Goal: Task Accomplishment & Management: Use online tool/utility

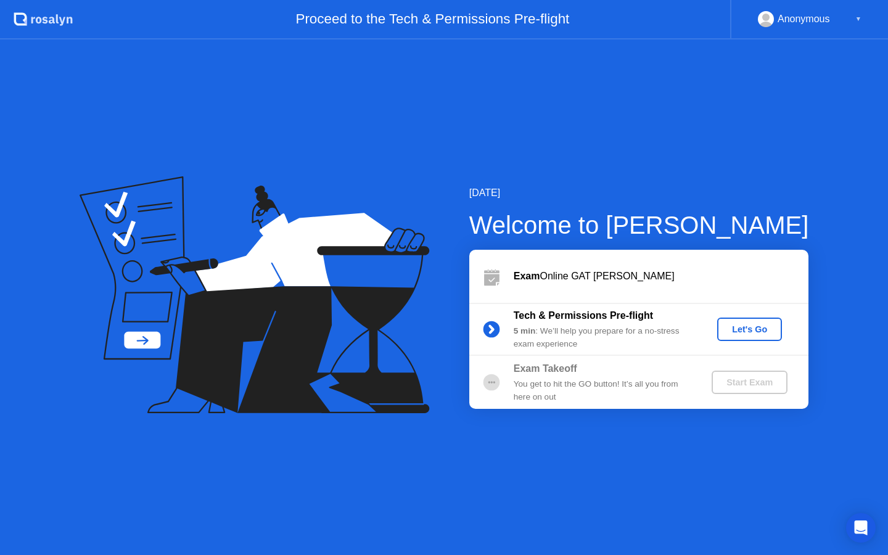
click at [641, 287] on div "Exam Online GAT [PERSON_NAME]" at bounding box center [638, 276] width 339 height 53
click at [579, 275] on div "Exam Online GAT [PERSON_NAME]" at bounding box center [661, 276] width 295 height 15
click at [754, 329] on div "Let's Go" at bounding box center [749, 330] width 55 height 10
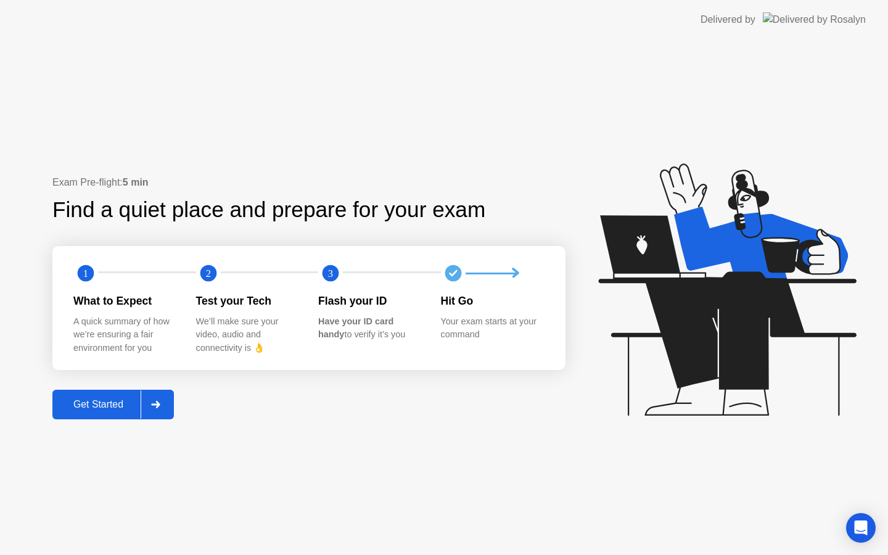
click at [107, 399] on div "Get Started" at bounding box center [98, 404] width 85 height 11
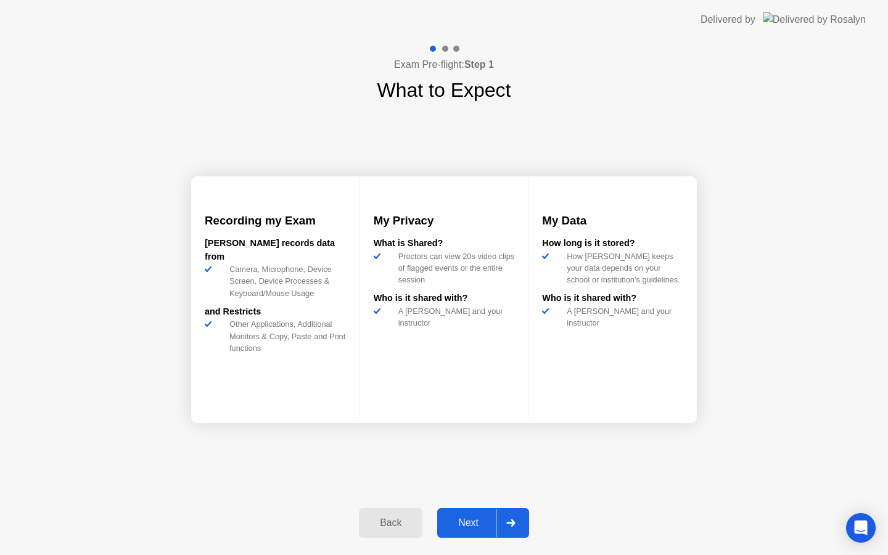
click at [459, 518] on div "Next" at bounding box center [468, 523] width 55 height 11
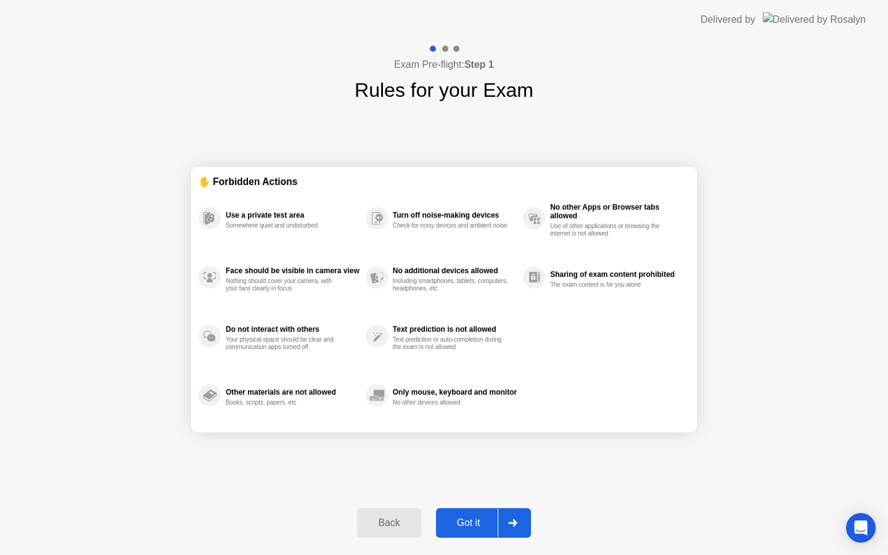
click at [461, 514] on button "Got it" at bounding box center [483, 523] width 95 height 30
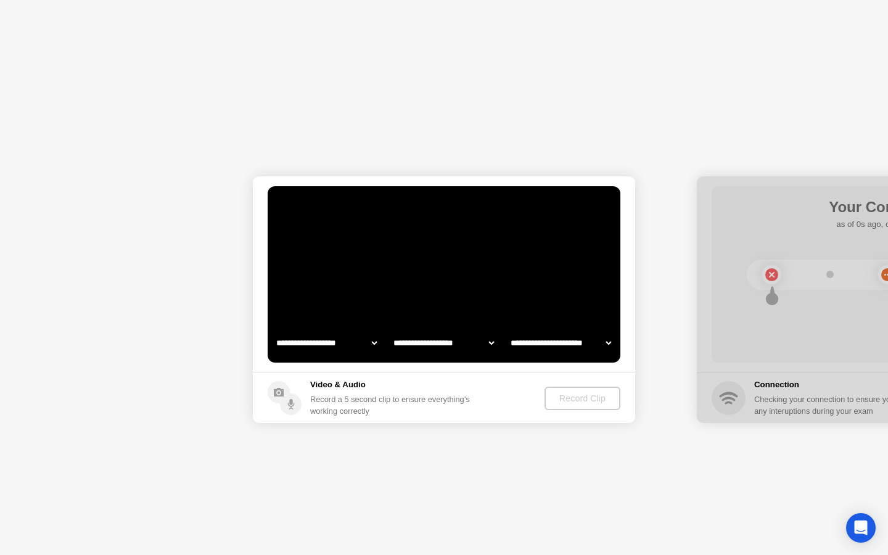
select select "**********"
select select "*******"
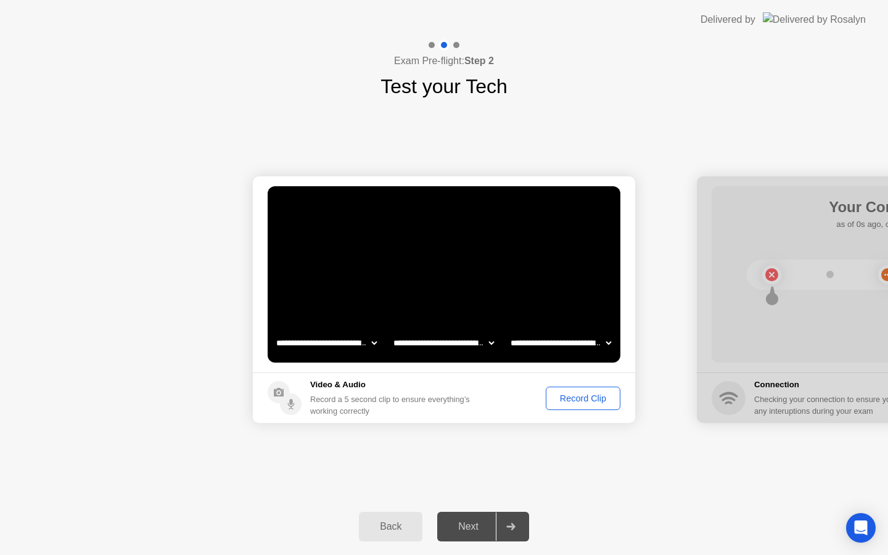
click at [568, 394] on div "Record Clip" at bounding box center [583, 399] width 66 height 10
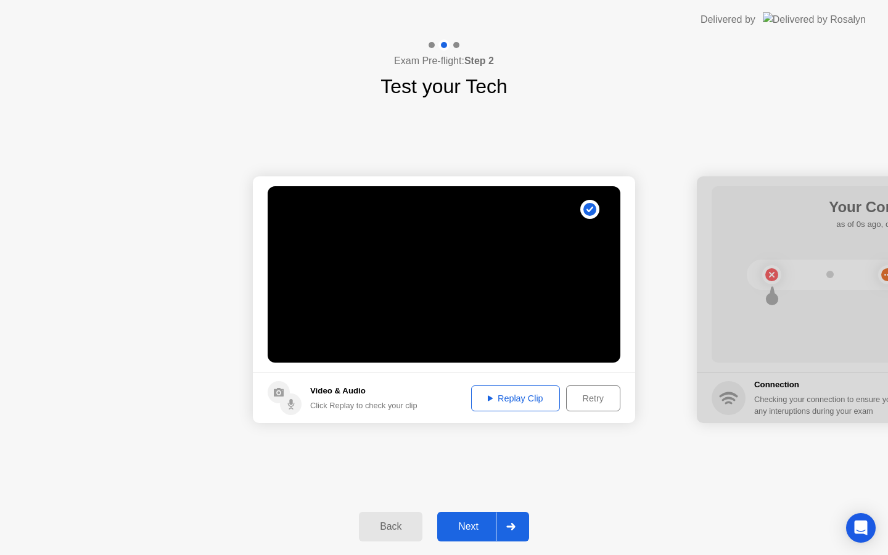
click at [537, 399] on div "Replay Clip" at bounding box center [516, 399] width 80 height 10
click at [381, 524] on div "Back" at bounding box center [391, 526] width 56 height 11
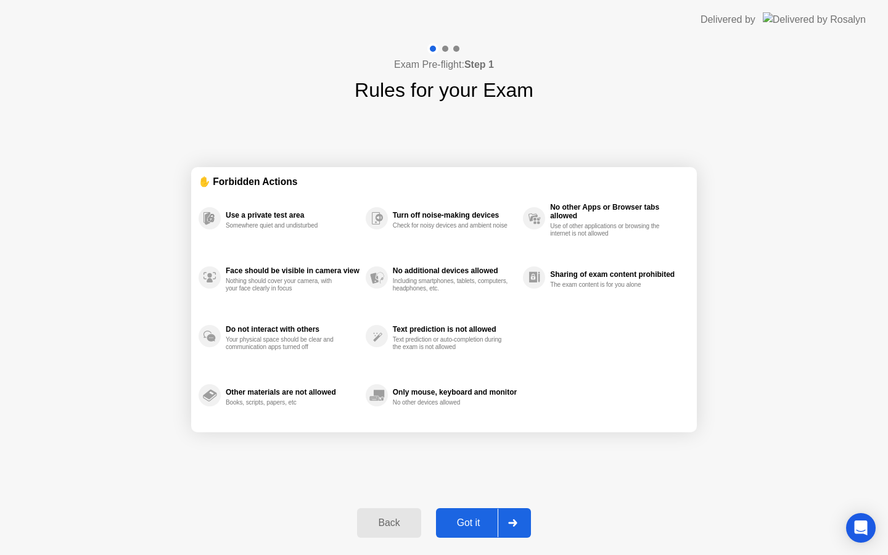
click at [483, 521] on div "Got it" at bounding box center [469, 523] width 58 height 11
select select "**********"
select select "*******"
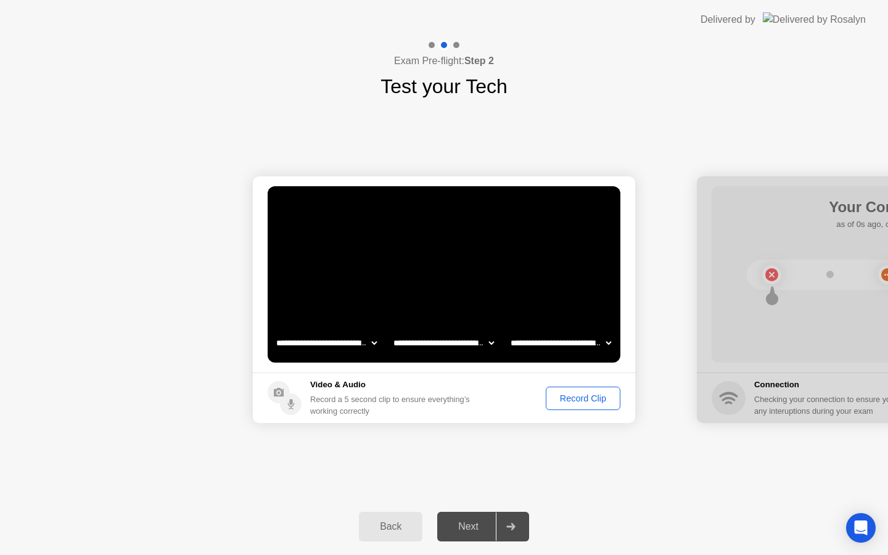
click at [561, 398] on div "Record Clip" at bounding box center [583, 399] width 66 height 10
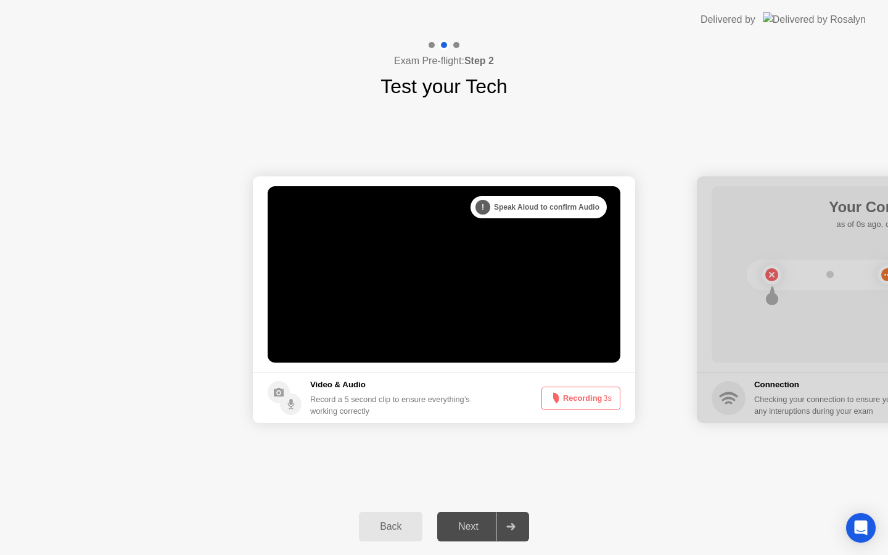
click at [561, 398] on button "Recording 3s" at bounding box center [581, 398] width 79 height 23
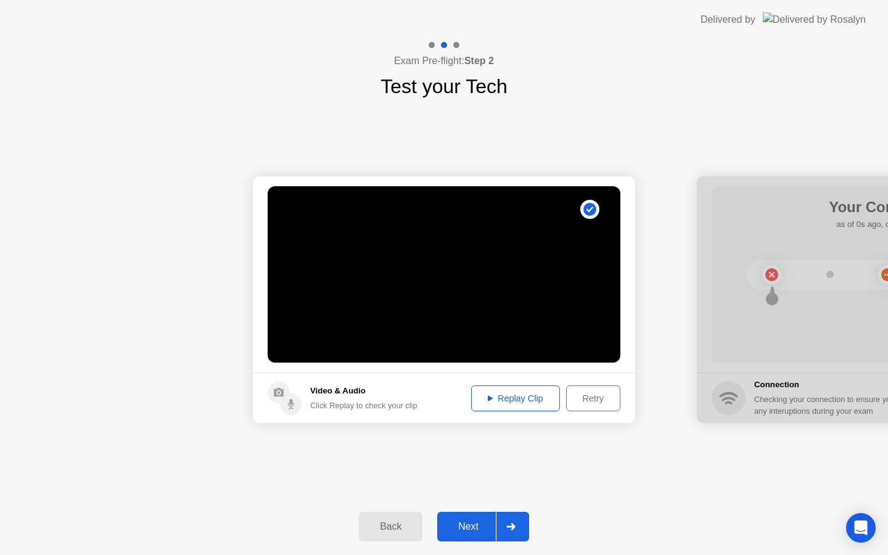
click at [468, 530] on div "Next" at bounding box center [468, 526] width 55 height 11
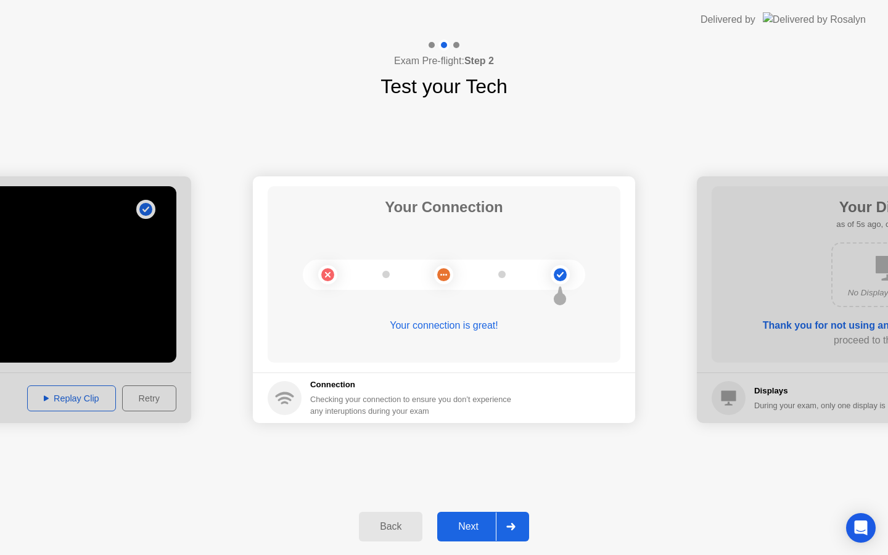
click at [461, 513] on button "Next" at bounding box center [483, 527] width 92 height 30
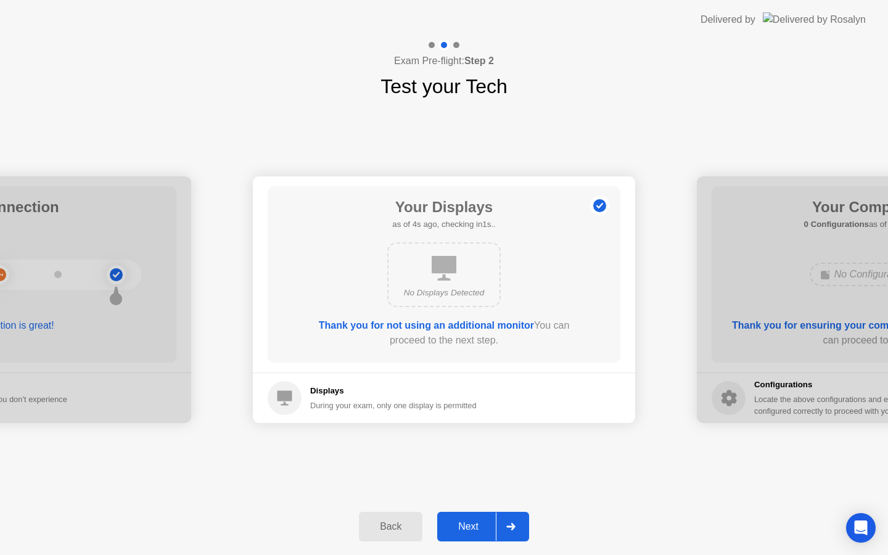
click at [465, 532] on div "Next" at bounding box center [468, 526] width 55 height 11
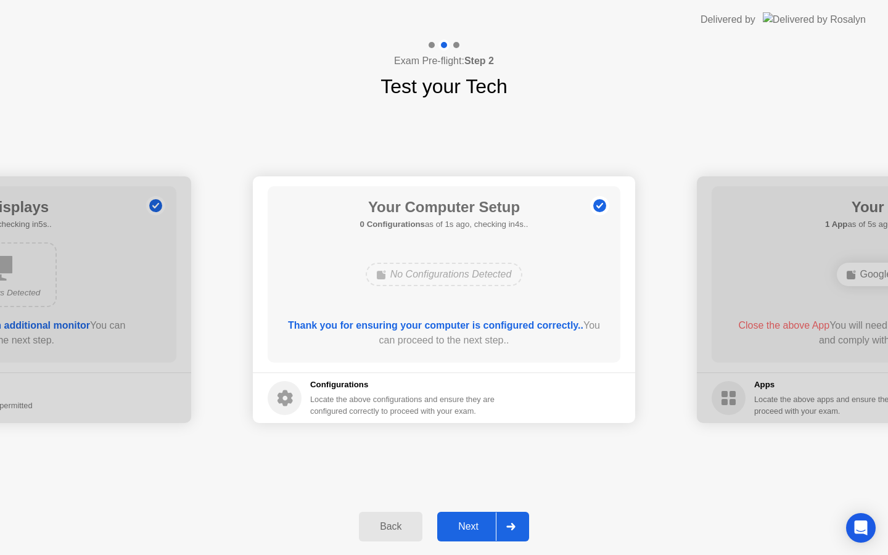
click at [465, 532] on div "Next" at bounding box center [468, 526] width 55 height 11
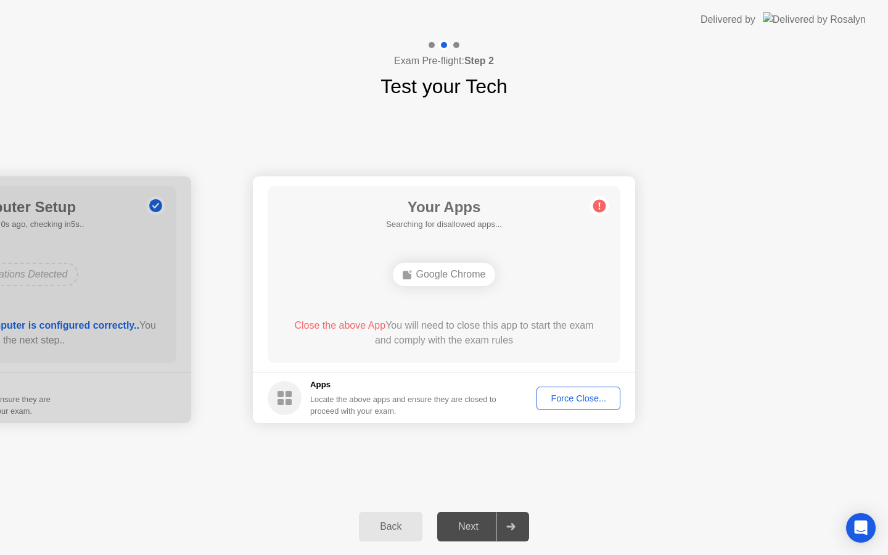
click at [585, 407] on button "Force Close..." at bounding box center [579, 398] width 84 height 23
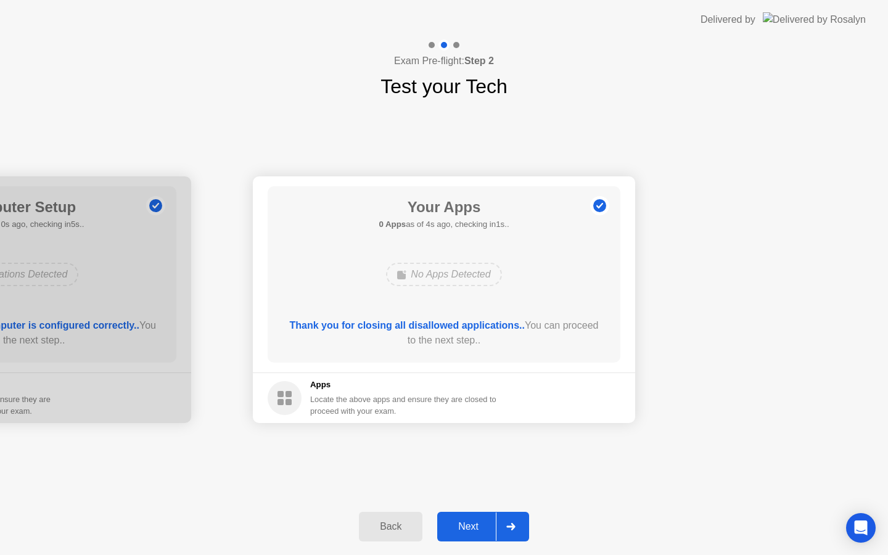
click at [469, 524] on div "Next" at bounding box center [468, 526] width 55 height 11
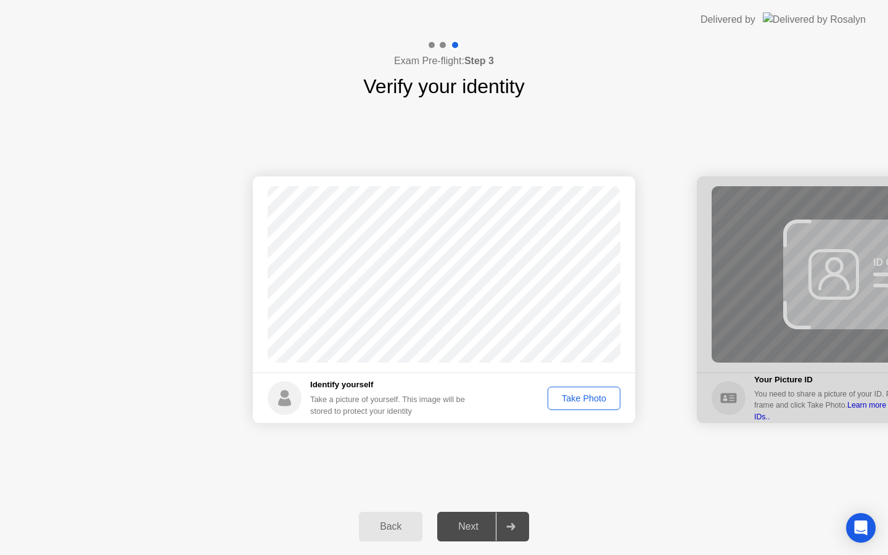
click at [561, 401] on div "Take Photo" at bounding box center [584, 399] width 64 height 10
click at [470, 521] on div "Next" at bounding box center [468, 526] width 55 height 11
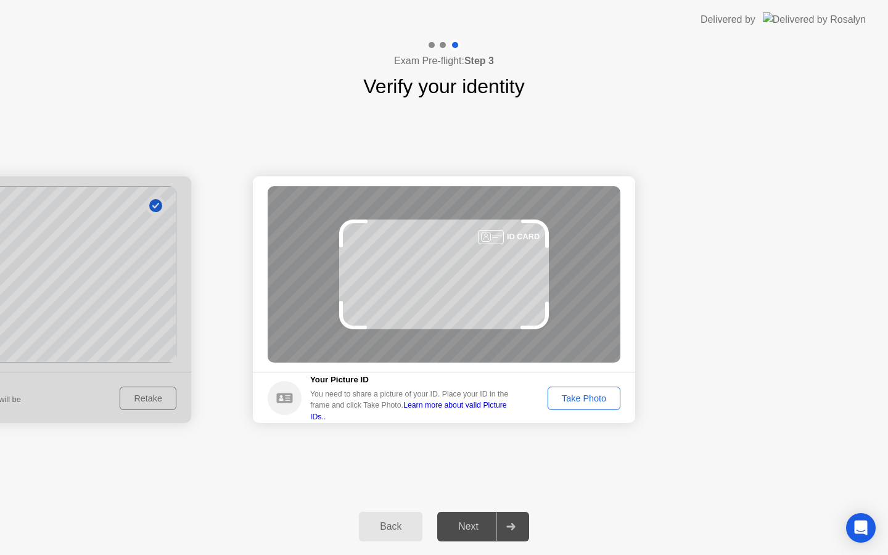
click at [567, 400] on div "Take Photo" at bounding box center [584, 399] width 64 height 10
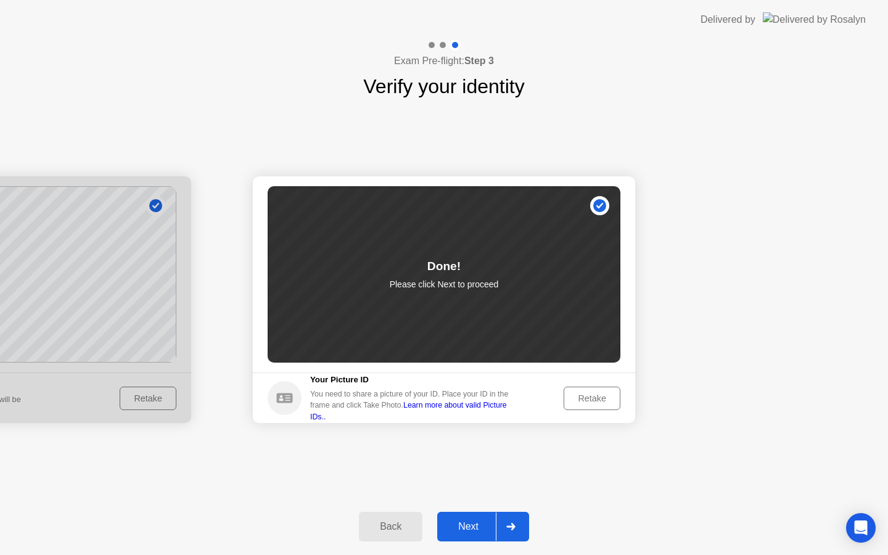
click at [475, 516] on button "Next" at bounding box center [483, 527] width 92 height 30
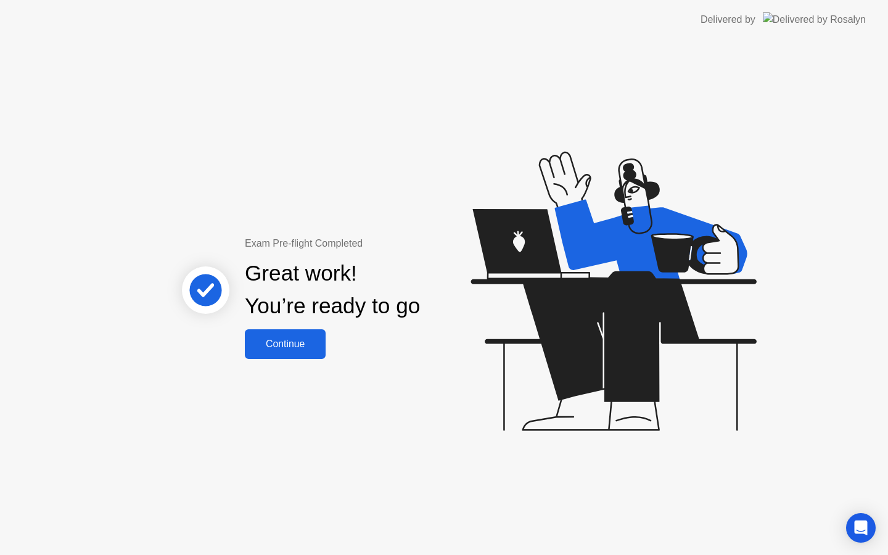
click at [294, 335] on button "Continue" at bounding box center [285, 344] width 81 height 30
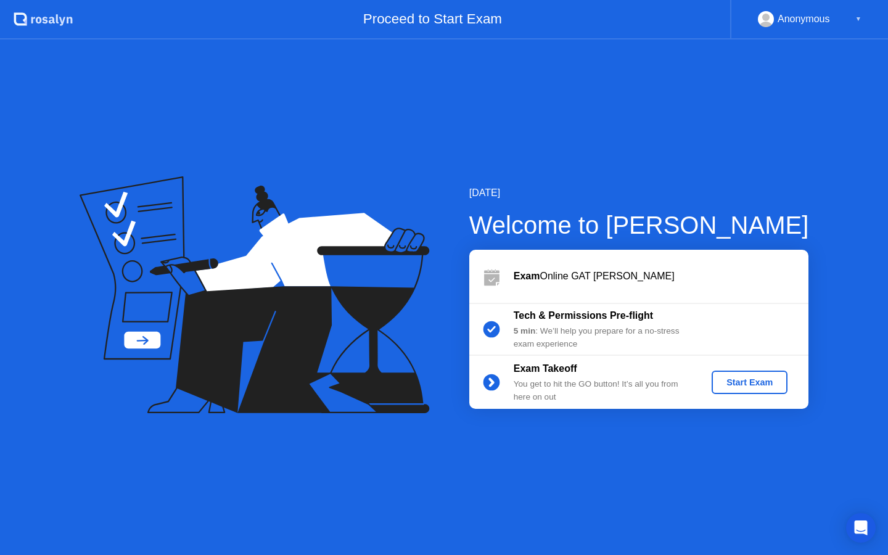
click at [755, 386] on div "Start Exam" at bounding box center [750, 383] width 66 height 10
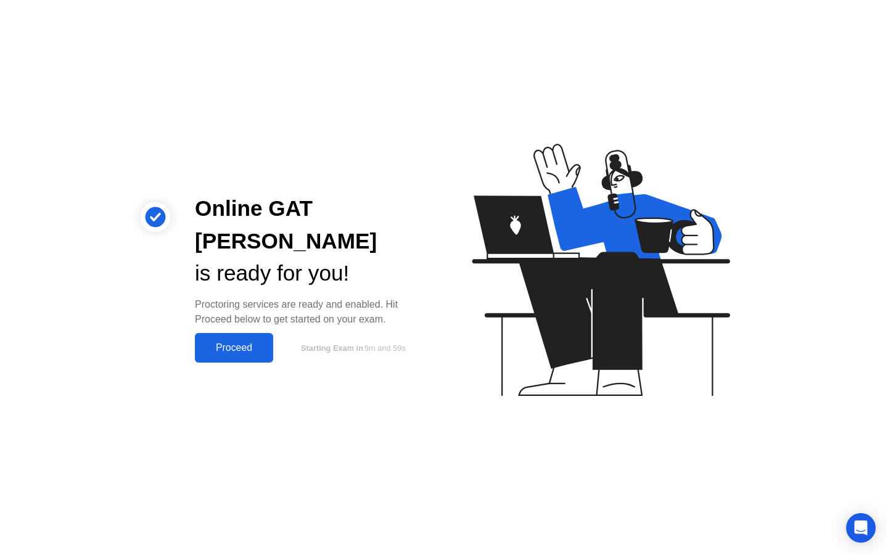
click at [245, 342] on div "Proceed" at bounding box center [234, 347] width 71 height 11
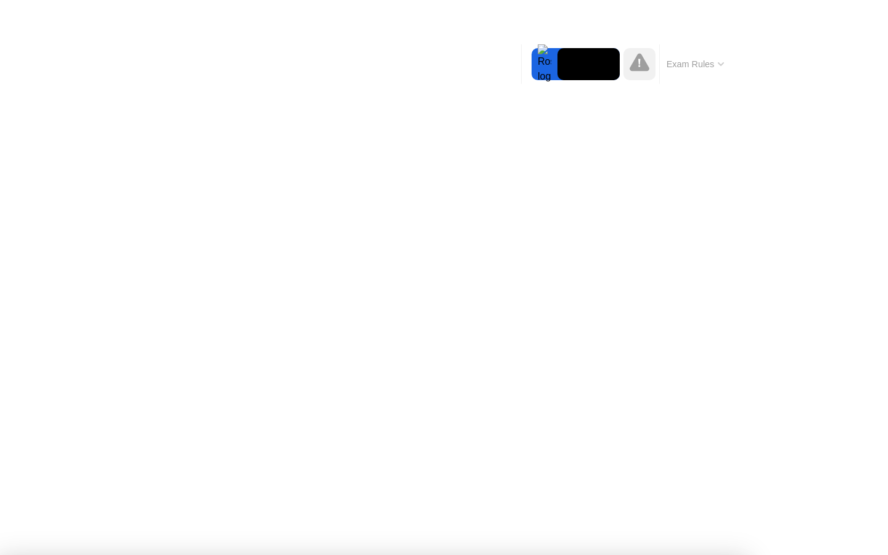
click at [698, 74] on div "Exam Rules" at bounding box center [695, 63] width 72 height 39
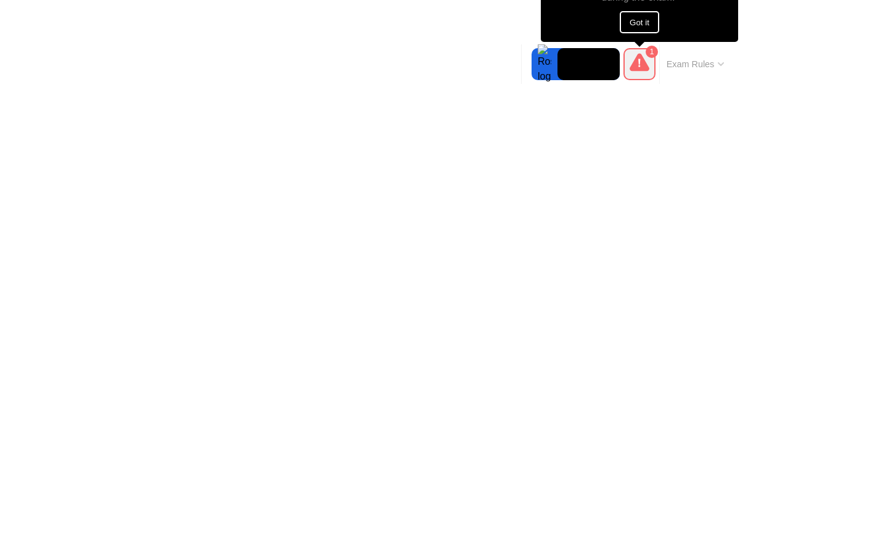
click at [688, 54] on div "Exam Rules" at bounding box center [695, 63] width 72 height 39
click at [651, 70] on div "1" at bounding box center [640, 64] width 32 height 32
click at [646, 21] on button "Got it" at bounding box center [639, 22] width 39 height 22
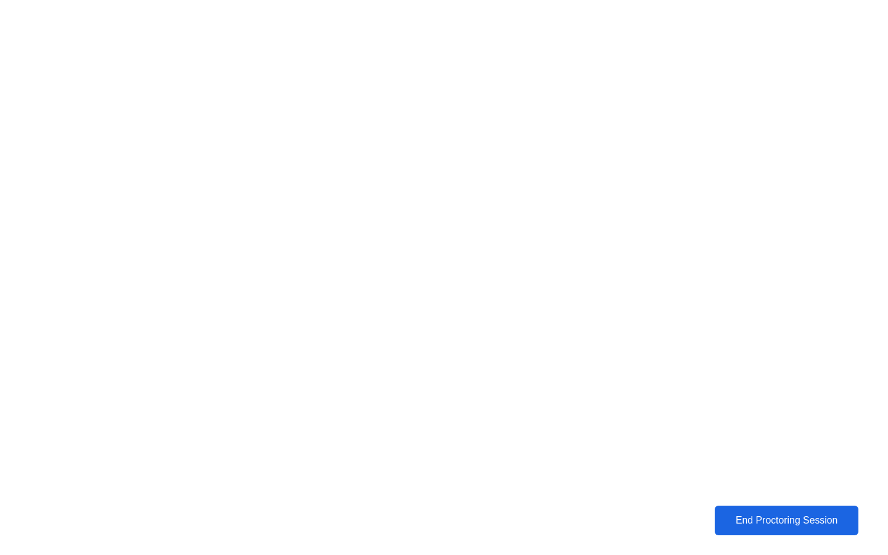
click at [740, 516] on div "End Proctoring Session" at bounding box center [787, 520] width 137 height 11
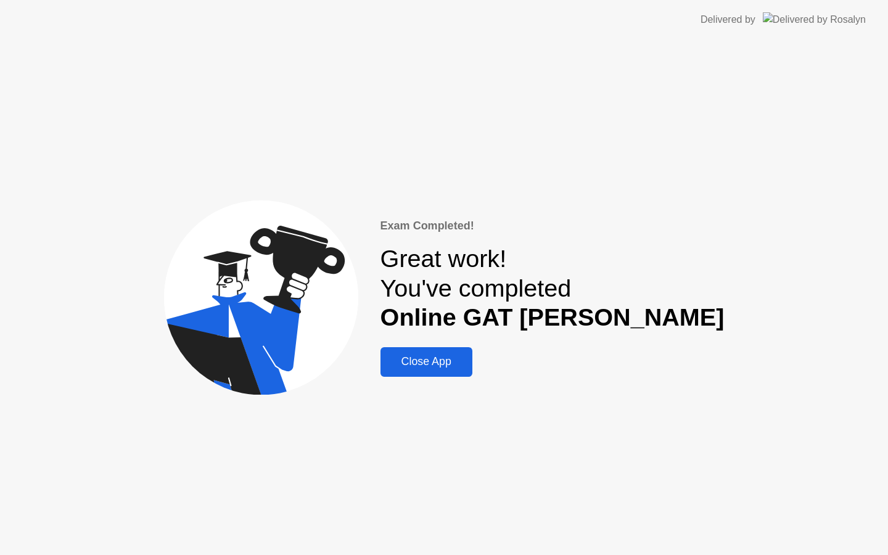
click at [469, 361] on div "Close App" at bounding box center [426, 361] width 85 height 13
